Goal: Register for event/course

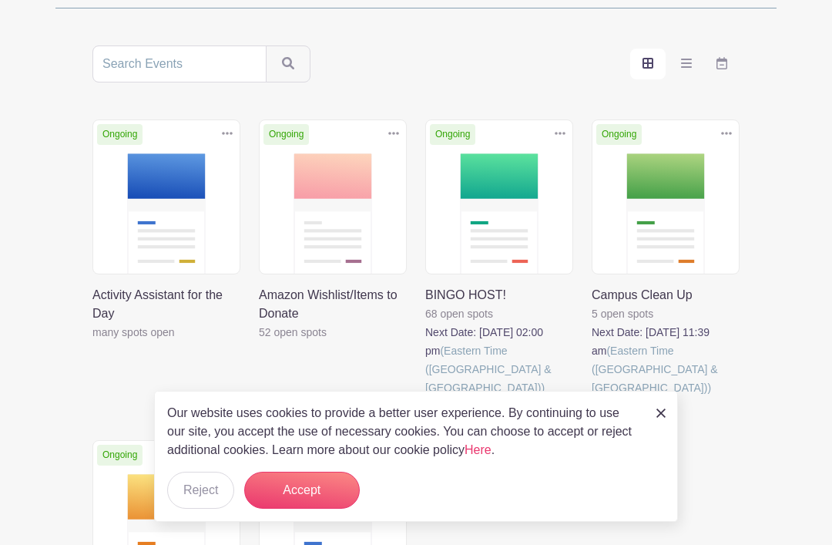
scroll to position [277, 0]
click at [92, 342] on link at bounding box center [92, 342] width 0 height 0
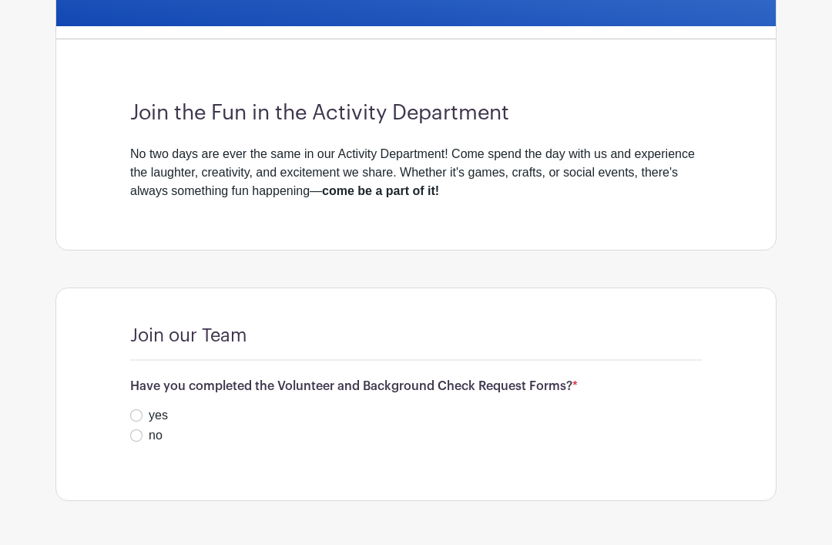
scroll to position [375, 0]
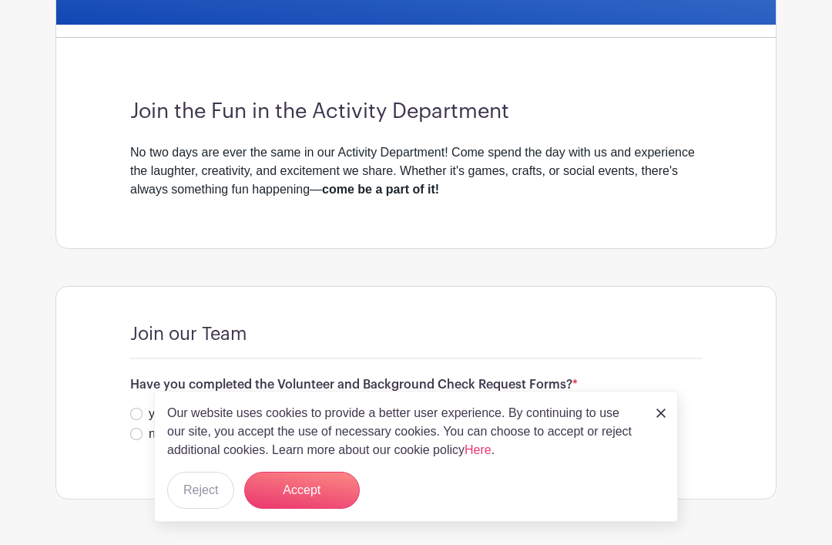
click at [133, 434] on input "no" at bounding box center [136, 434] width 12 height 12
radio input "true"
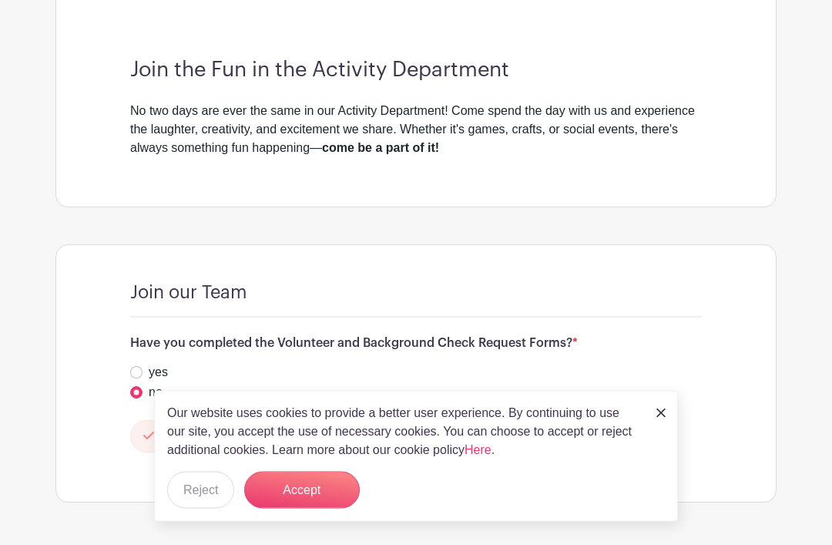
scroll to position [420, 0]
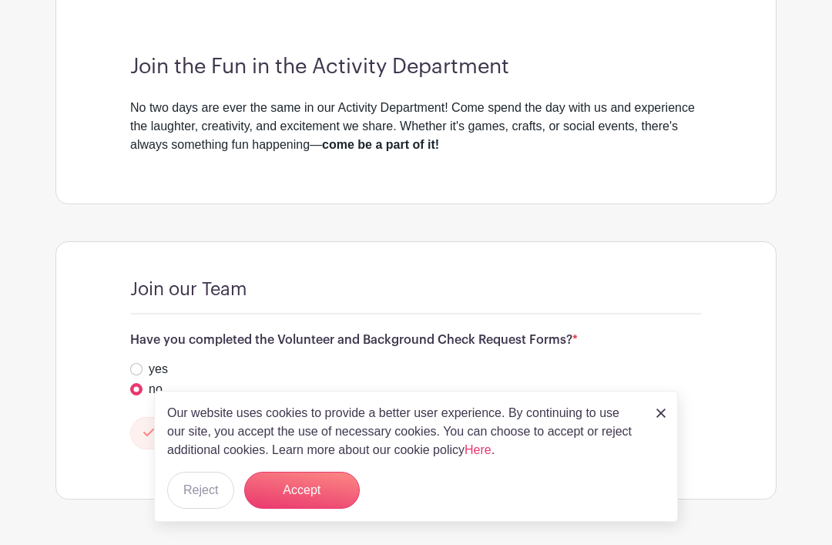
click at [331, 509] on button "Accept" at bounding box center [302, 490] width 116 height 37
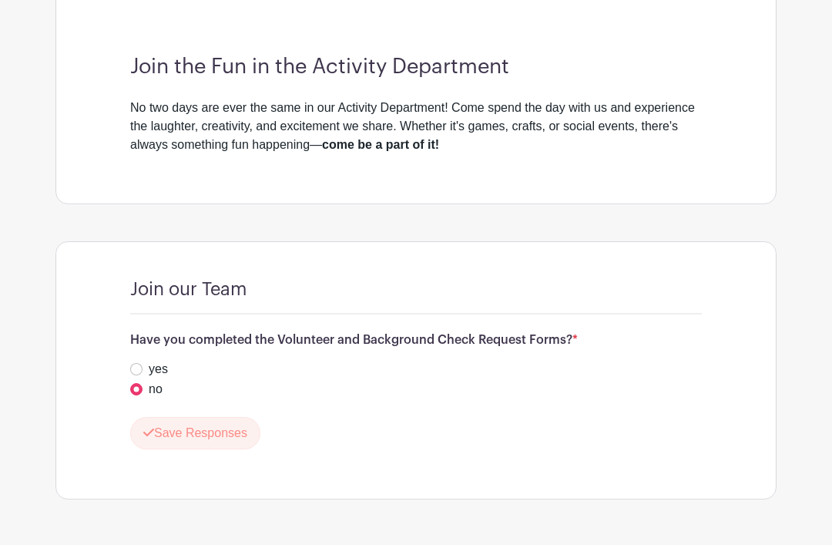
click at [218, 436] on button "Save Responses" at bounding box center [195, 433] width 130 height 32
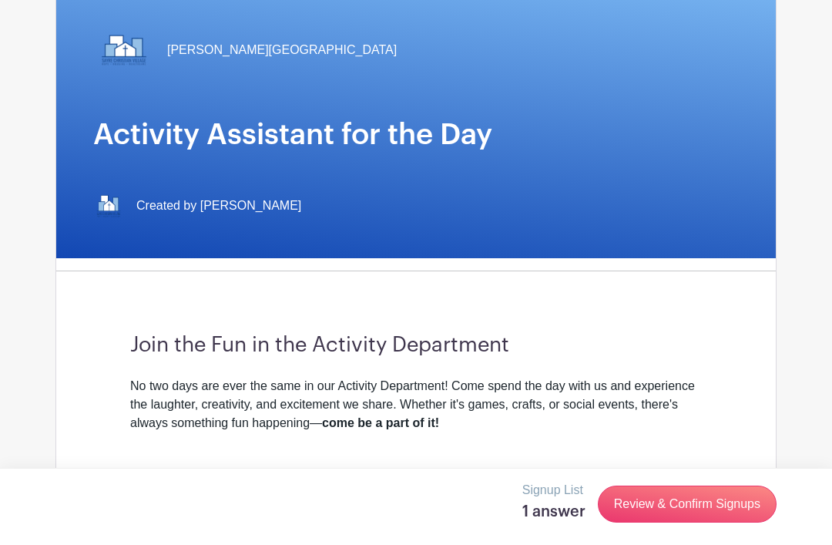
scroll to position [0, 0]
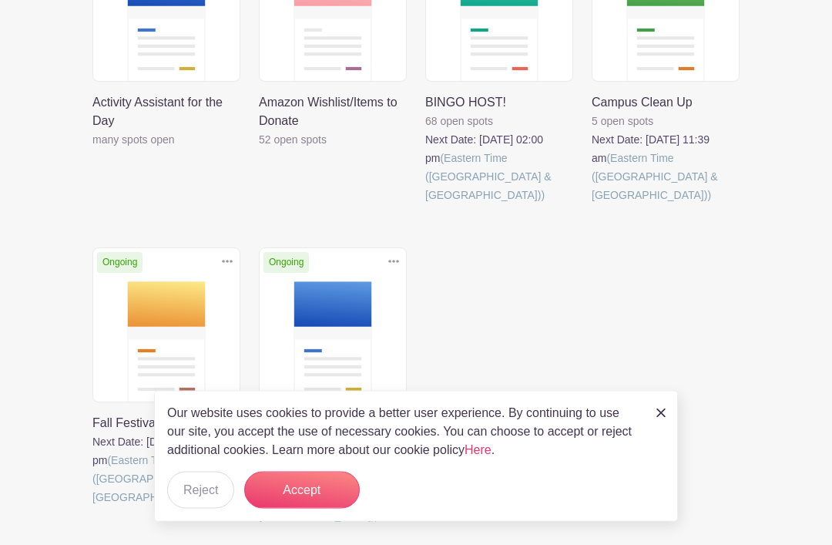
scroll to position [503, 0]
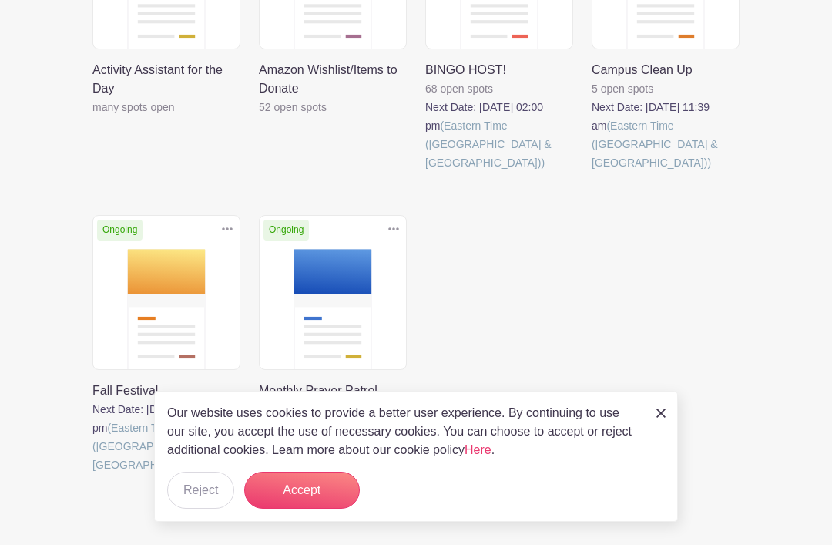
click at [259, 493] on link at bounding box center [259, 493] width 0 height 0
